Goal: Check status: Check status

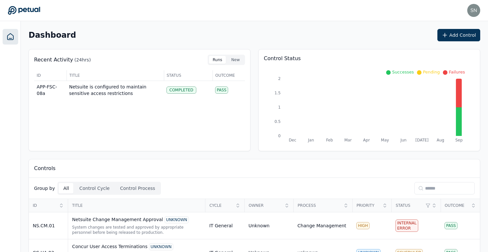
scroll to position [56, 0]
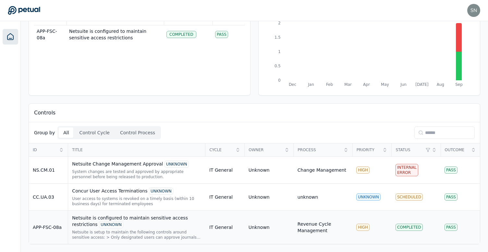
click at [142, 212] on td "Netsuite is configured to maintain sensitive access restrictions UNKNOWN Netsui…" at bounding box center [136, 226] width 137 height 33
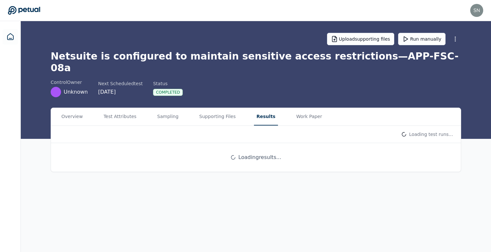
click at [262, 108] on button "Results" at bounding box center [266, 117] width 24 height 18
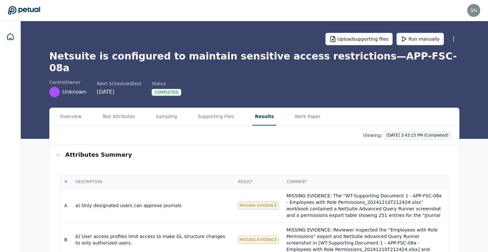
click at [393, 122] on html "snir@petual.ai snir@petual.ai Sign out Upload supporting files Run manually Net…" at bounding box center [244, 204] width 488 height 409
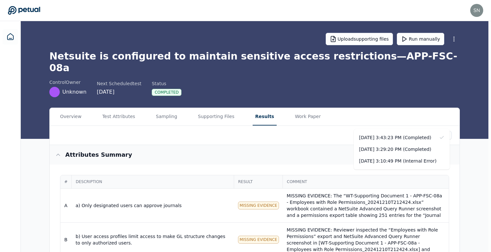
click at [299, 139] on html "snir@petual.ai snir@petual.ai Sign out Upload supporting files Run manually Net…" at bounding box center [245, 204] width 491 height 409
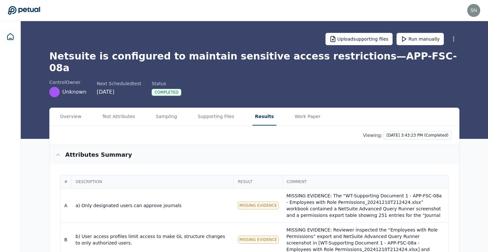
scroll to position [56, 0]
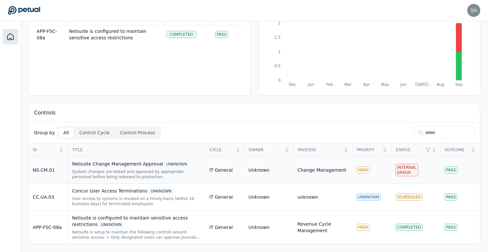
click at [126, 168] on div "Netsuite Change Management Approval UNKNOWN System changes are tested and appro…" at bounding box center [137, 169] width 130 height 19
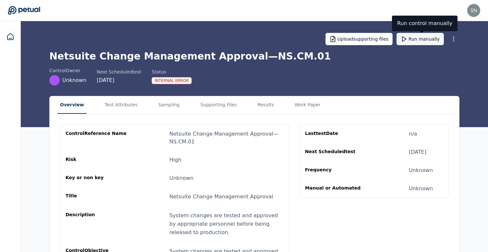
click at [428, 37] on button "Run manually" at bounding box center [420, 39] width 47 height 12
click at [250, 57] on h1 "Netsuite Change Management Approval — NS.CM.01" at bounding box center [254, 56] width 410 height 12
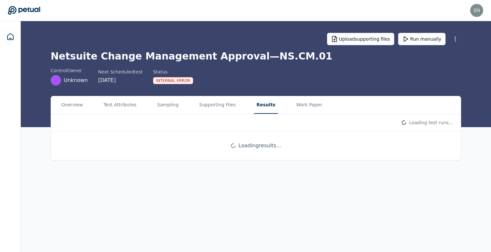
click at [256, 109] on button "Results" at bounding box center [266, 105] width 24 height 18
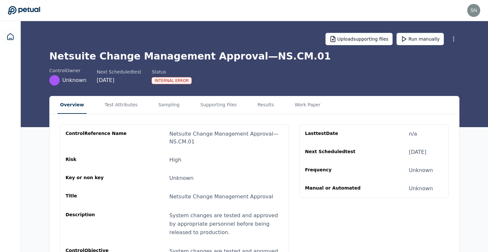
click at [66, 107] on button "Overview" at bounding box center [71, 105] width 29 height 18
click at [72, 106] on button "Overview" at bounding box center [71, 105] width 29 height 18
click at [204, 105] on button "Supporting Files" at bounding box center [219, 105] width 42 height 18
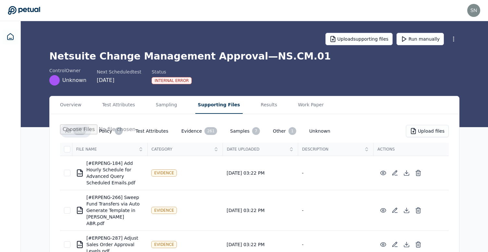
click at [196, 60] on h1 "Netsuite Change Management Approval — NS.CM.01" at bounding box center [254, 56] width 410 height 12
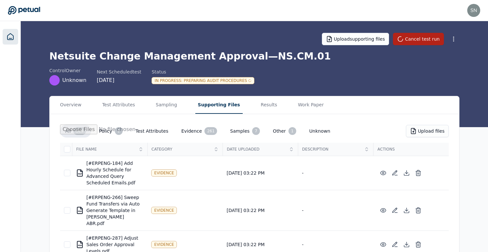
click at [10, 35] on icon at bounding box center [10, 37] width 8 height 8
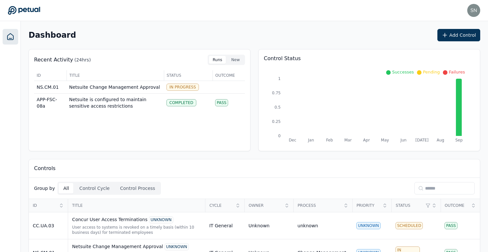
scroll to position [56, 0]
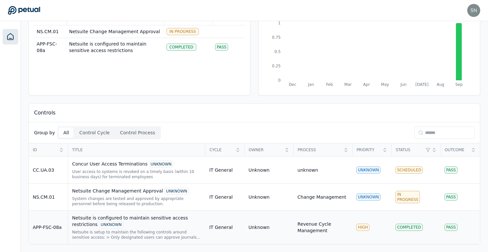
click at [164, 220] on div "Netsuite is configured to maintain sensitive access restrictions UNKNOWN" at bounding box center [137, 221] width 130 height 14
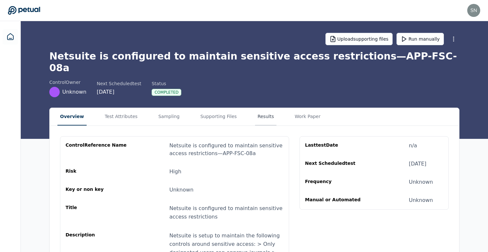
click at [255, 108] on button "Results" at bounding box center [266, 117] width 22 height 18
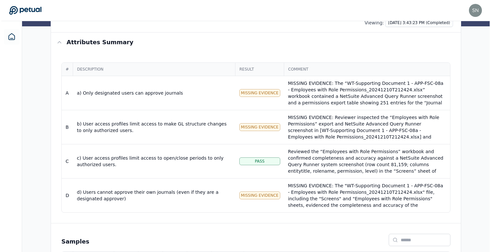
scroll to position [128, 0]
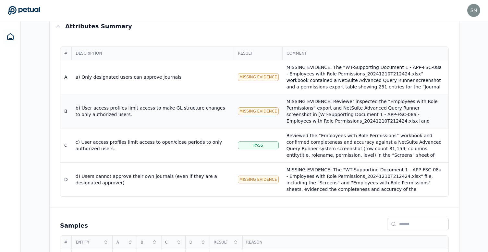
click at [320, 103] on div "MISSING EVIDENCE: Reviewer inspected the “Employees with Role Permissions” expo…" at bounding box center [366, 140] width 158 height 84
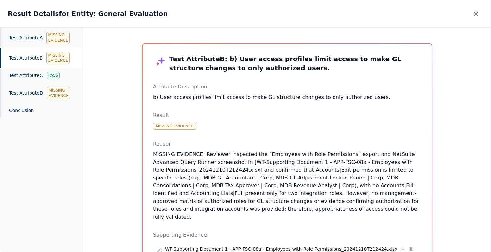
click at [29, 59] on div "Test Attribute B Missing Evidence" at bounding box center [41, 58] width 83 height 20
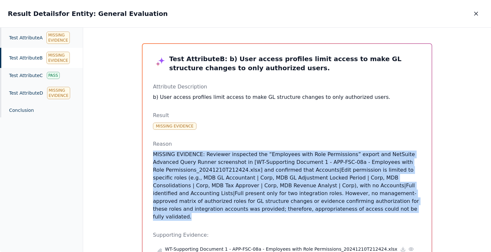
drag, startPoint x: 276, startPoint y: 147, endPoint x: 319, endPoint y: 217, distance: 81.6
drag, startPoint x: 319, startPoint y: 217, endPoint x: 303, endPoint y: 150, distance: 69.0
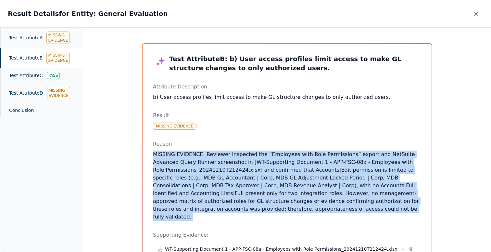
click at [246, 154] on p "MISSING EVIDENCE: Reviewer inspected the “Employees with Role Permissions” expo…" at bounding box center [287, 185] width 268 height 70
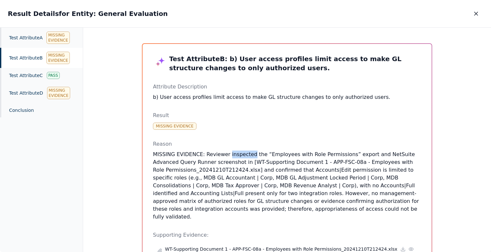
click at [246, 154] on p "MISSING EVIDENCE: Reviewer inspected the “Employees with Role Permissions” expo…" at bounding box center [287, 185] width 268 height 70
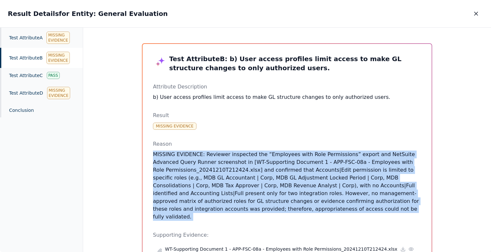
click at [246, 154] on p "MISSING EVIDENCE: Reviewer inspected the “Employees with Role Permissions” expo…" at bounding box center [287, 185] width 268 height 70
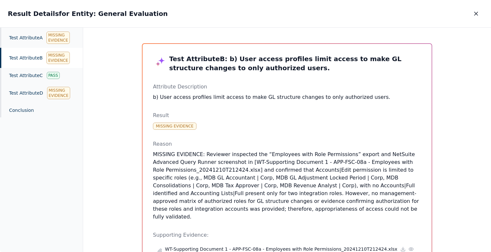
click at [474, 21] on div "Result Details for Entity: General Evaluation Result Details for Entity: Genera…" at bounding box center [245, 13] width 491 height 27
click at [477, 14] on icon "button" at bounding box center [475, 13] width 3 height 3
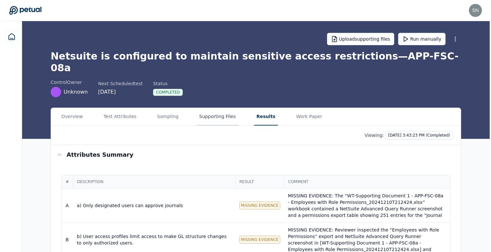
click at [221, 108] on button "Supporting Files" at bounding box center [216, 117] width 42 height 18
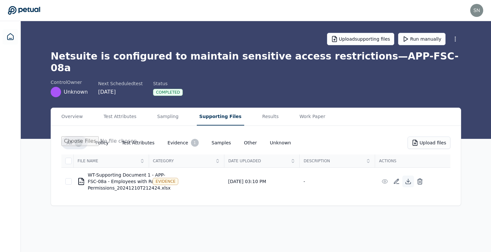
click at [411, 178] on icon at bounding box center [408, 181] width 6 height 6
click at [260, 109] on button "Results" at bounding box center [271, 117] width 22 height 18
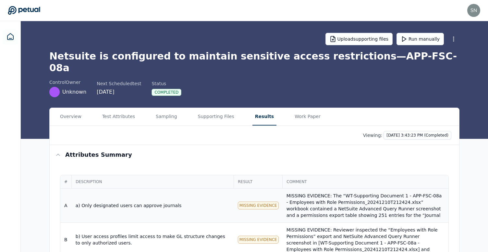
click at [317, 202] on div "MISSING EVIDENCE: The “WT-Supporting Document 1 - APP-FSC-08a - Employees with …" at bounding box center [366, 227] width 158 height 71
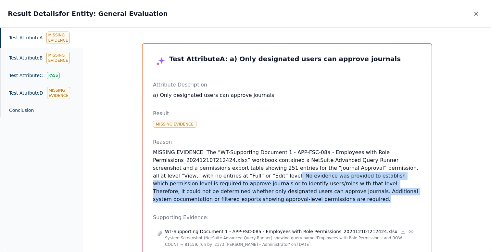
drag, startPoint x: 280, startPoint y: 202, endPoint x: 222, endPoint y: 179, distance: 62.2
click at [222, 179] on p "MISSING EVIDENCE: The “WT-Supporting Document 1 - APP-FSC-08a - Employees with …" at bounding box center [287, 175] width 268 height 55
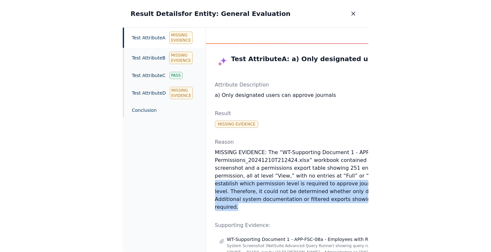
scroll to position [0, 31]
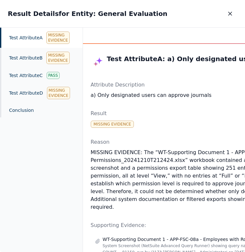
click at [182, 177] on p "MISSING EVIDENCE: The “WT-Supporting Document 1 - APP-FSC-08a - Employees with …" at bounding box center [223, 179] width 265 height 62
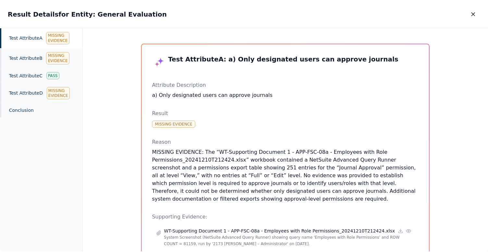
scroll to position [0, 0]
click at [475, 18] on button "button" at bounding box center [476, 14] width 14 height 12
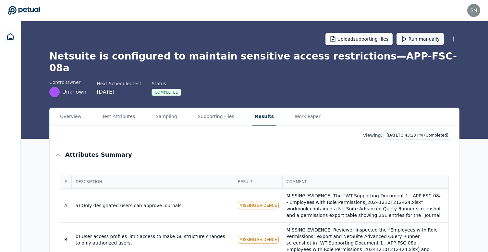
click at [413, 42] on button "Run manually" at bounding box center [420, 39] width 47 height 12
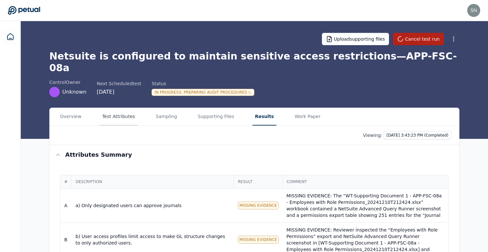
click at [122, 108] on button "Test Attributes" at bounding box center [119, 117] width 38 height 18
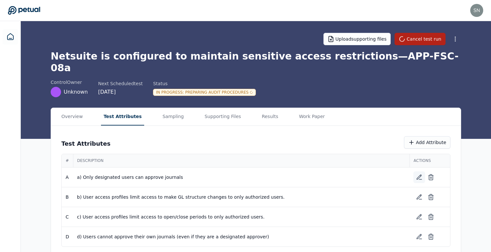
click at [417, 174] on icon at bounding box center [419, 177] width 6 height 6
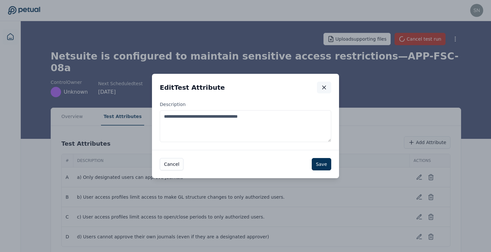
click at [323, 90] on icon "button" at bounding box center [324, 87] width 6 height 6
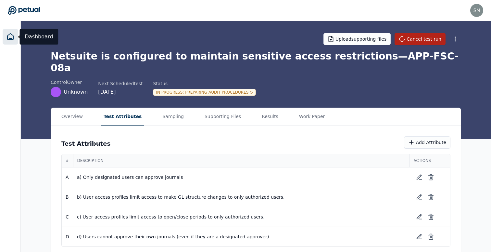
click at [11, 39] on icon at bounding box center [10, 37] width 8 height 8
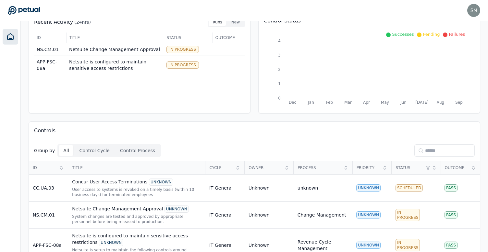
scroll to position [56, 0]
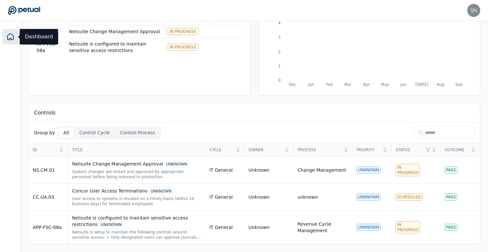
click at [221, 104] on div "Controls" at bounding box center [254, 113] width 451 height 19
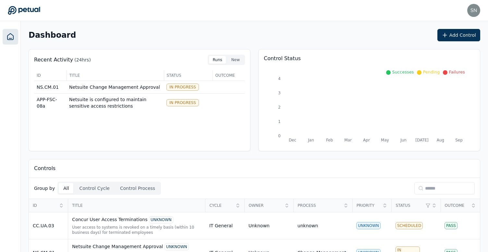
scroll to position [56, 0]
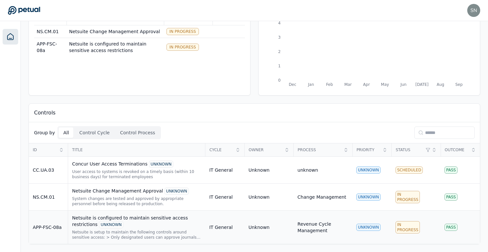
click at [138, 232] on div "Netsuite is setup to maintain the following controls around sensitive access: >…" at bounding box center [137, 234] width 130 height 10
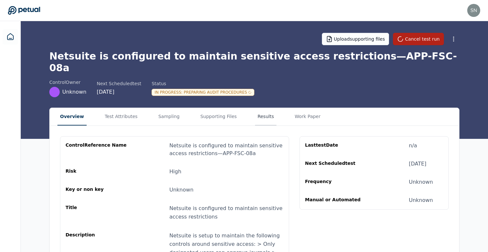
click at [256, 108] on button "Results" at bounding box center [266, 117] width 22 height 18
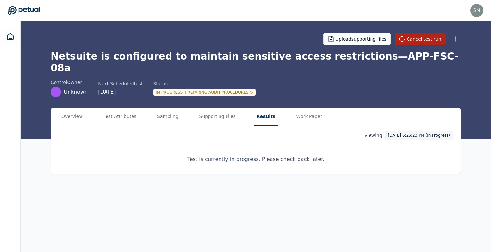
click at [410, 124] on html "[EMAIL_ADDRESS] [EMAIL_ADDRESS] Sign out Upload supporting files Cancel test ru…" at bounding box center [245, 126] width 491 height 252
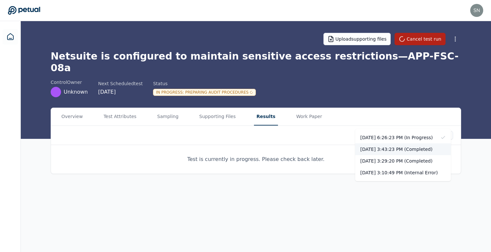
click at [407, 152] on div "[DATE] 3:43:23 PM (Completed)" at bounding box center [403, 149] width 96 height 12
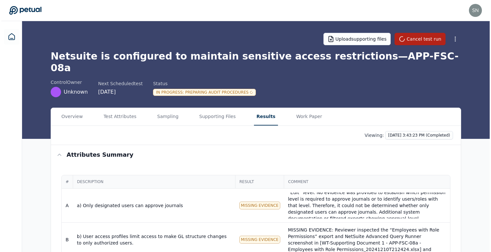
scroll to position [39, 0]
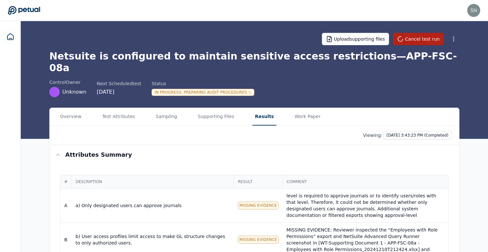
click at [336, 186] on div "MISSING EVIDENCE: The “WT-Supporting Document 1 - APP-FSC-08a - Employees with …" at bounding box center [366, 188] width 158 height 71
